Goal: Information Seeking & Learning: Check status

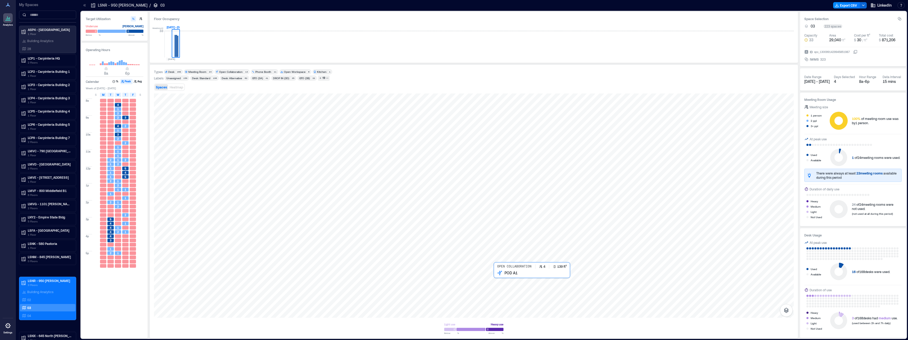
click at [498, 281] on div at bounding box center [474, 205] width 640 height 224
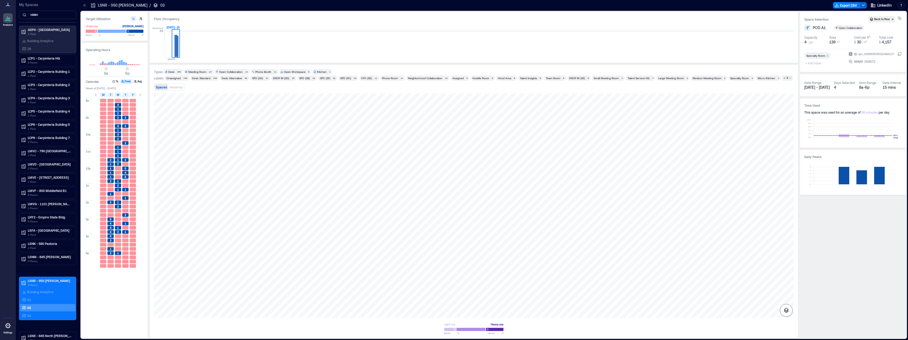
click at [785, 310] on icon "button" at bounding box center [786, 309] width 5 height 5
click at [786, 285] on p "Sensors" at bounding box center [786, 286] width 10 height 3
click at [500, 280] on div "H3GJD068" at bounding box center [474, 205] width 640 height 224
click at [578, 279] on div "H3GDF022" at bounding box center [474, 205] width 640 height 224
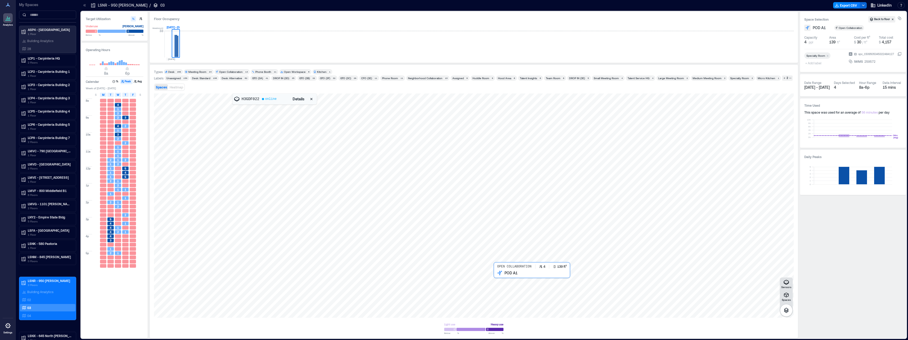
click at [499, 280] on div at bounding box center [474, 205] width 640 height 224
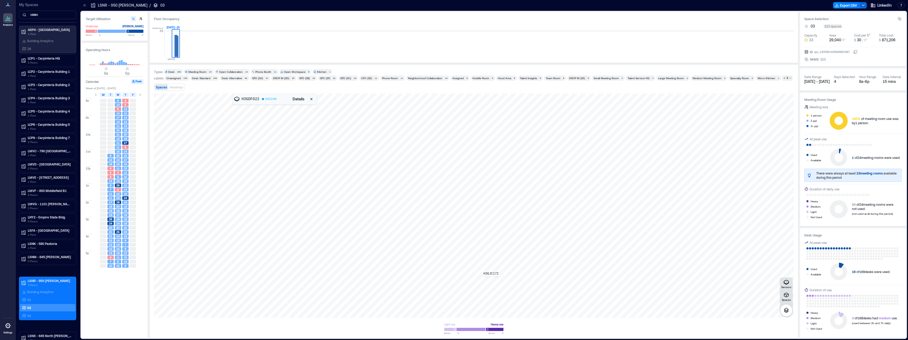
click at [491, 280] on div "H3GJC172" at bounding box center [474, 205] width 640 height 224
click at [705, 265] on div at bounding box center [474, 205] width 640 height 224
